Goal: Check status: Check status

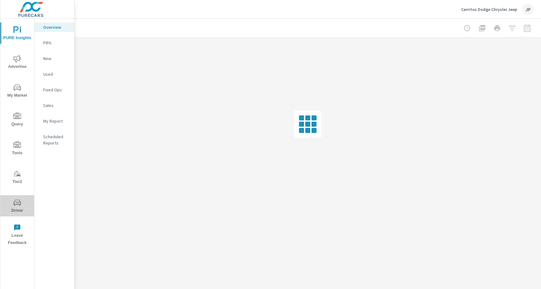
click at [22, 207] on span "Driver" at bounding box center [17, 206] width 30 height 15
